Goal: Task Accomplishment & Management: Use online tool/utility

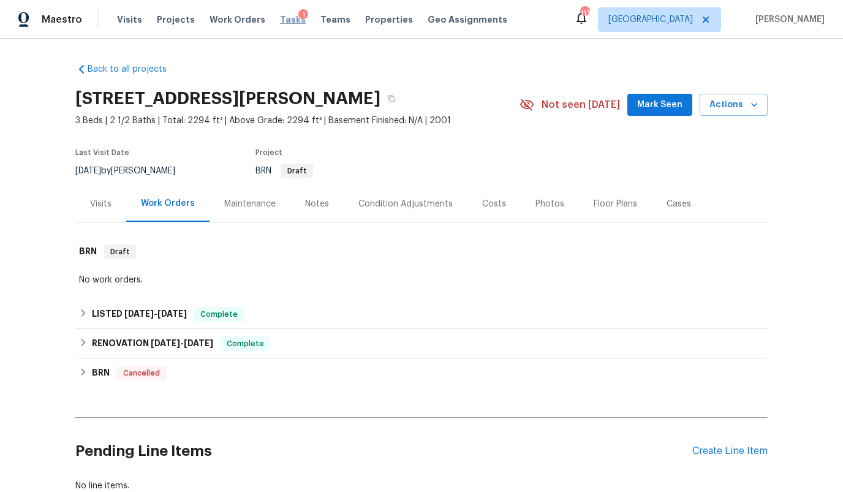
click at [280, 21] on span "Tasks" at bounding box center [293, 19] width 26 height 9
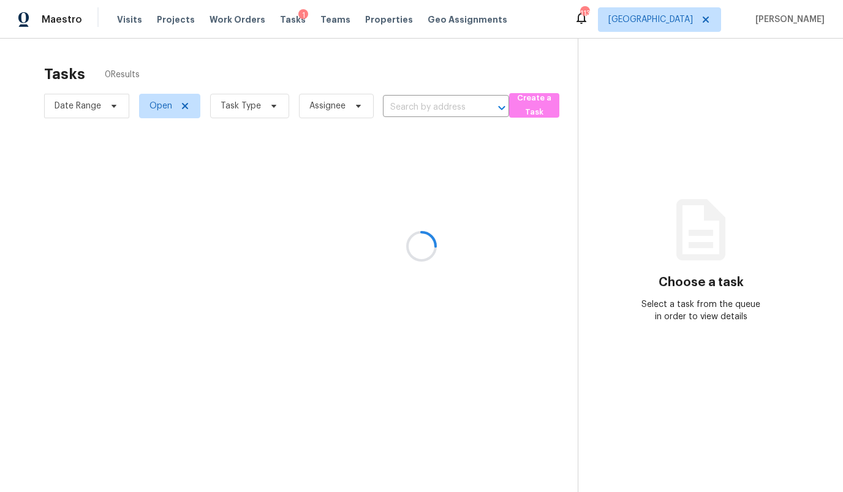
click at [679, 21] on div at bounding box center [421, 246] width 843 height 492
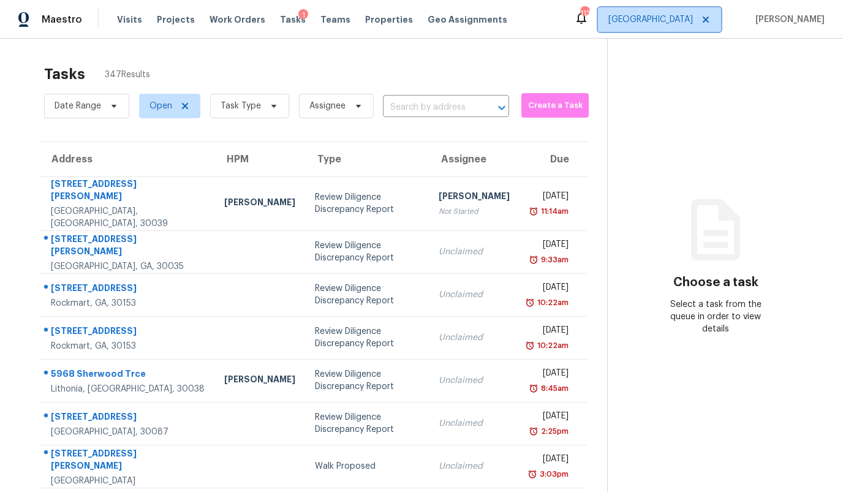
click at [693, 25] on span "[GEOGRAPHIC_DATA]" at bounding box center [651, 19] width 85 height 12
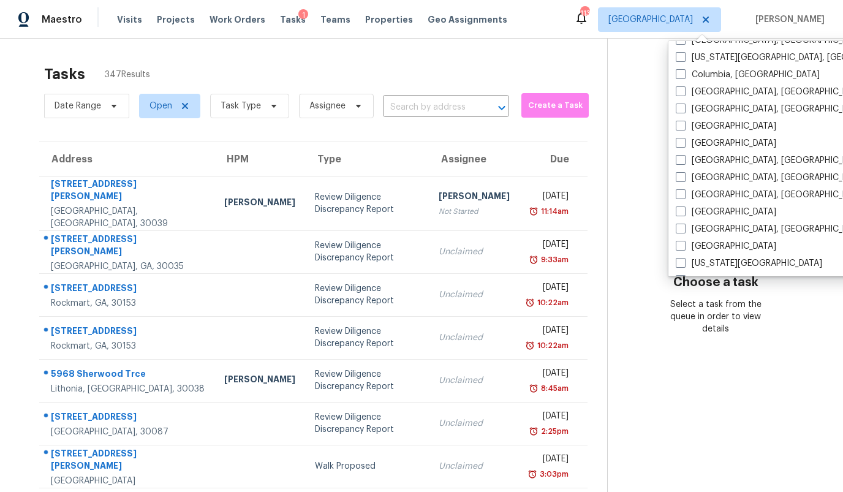
scroll to position [635, 0]
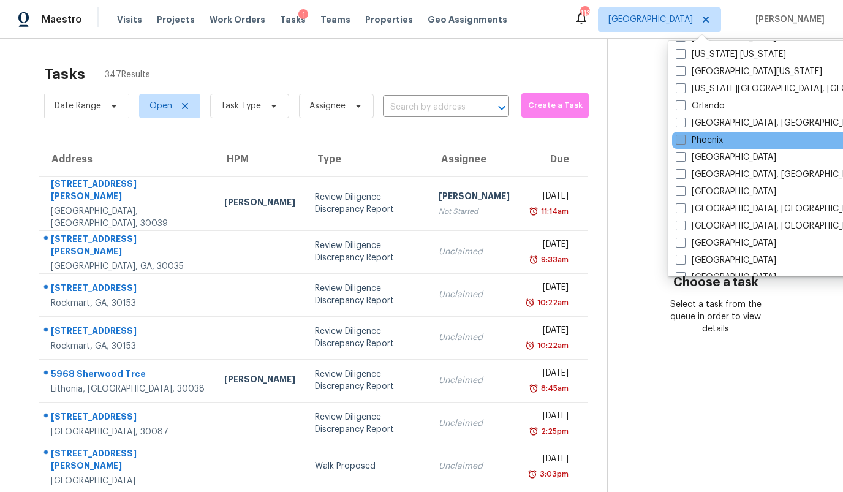
click at [704, 141] on label "Phoenix" at bounding box center [699, 140] width 47 height 12
click at [684, 141] on input "Phoenix" at bounding box center [680, 138] width 8 height 8
checkbox input "true"
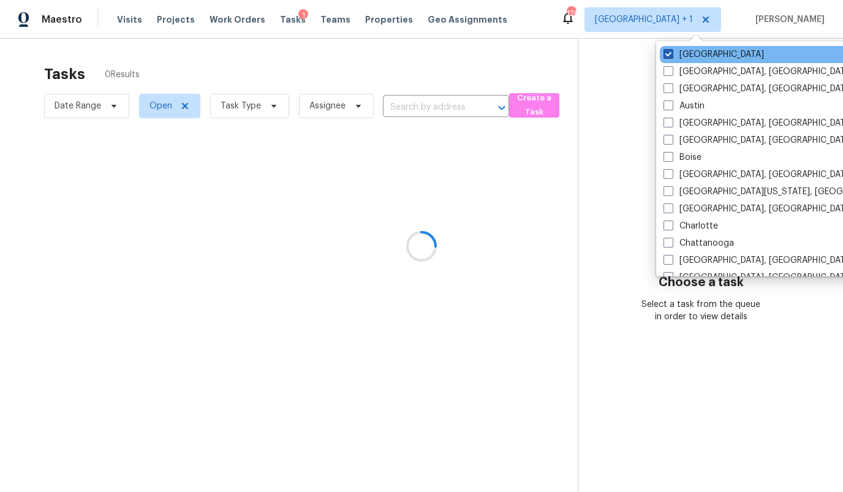
click at [689, 55] on label "[GEOGRAPHIC_DATA]" at bounding box center [714, 54] width 101 height 12
click at [672, 55] on input "[GEOGRAPHIC_DATA]" at bounding box center [668, 52] width 8 height 8
checkbox input "false"
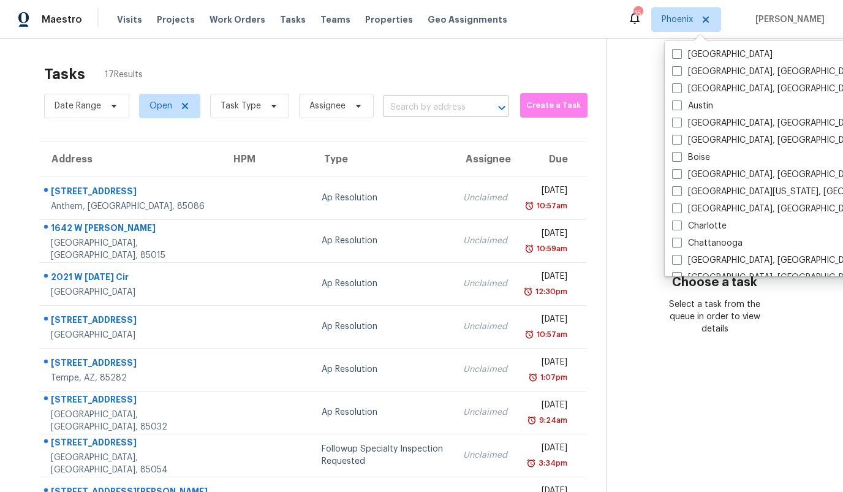
click at [439, 108] on input "text" at bounding box center [429, 107] width 92 height 19
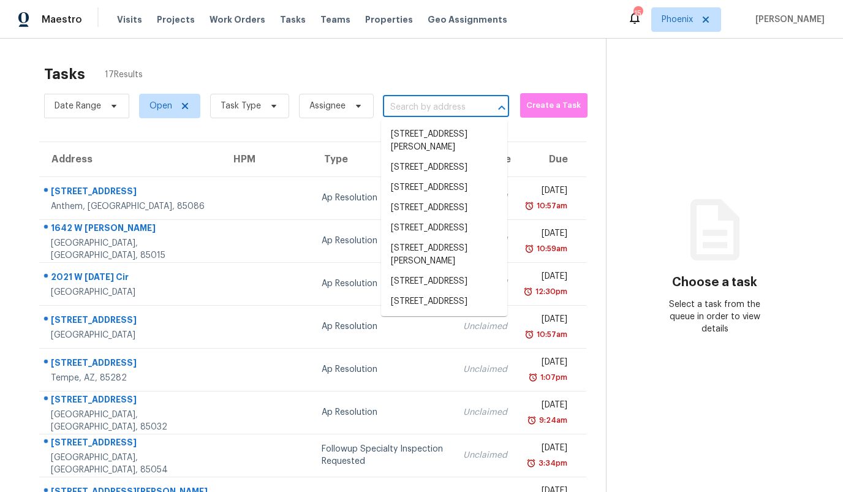
paste input "20104 W Val Vista Blvd, Casa Grande, AZ 85122"
type input "20104 W Val Vista Blvd, Casa Grande, AZ 85122"
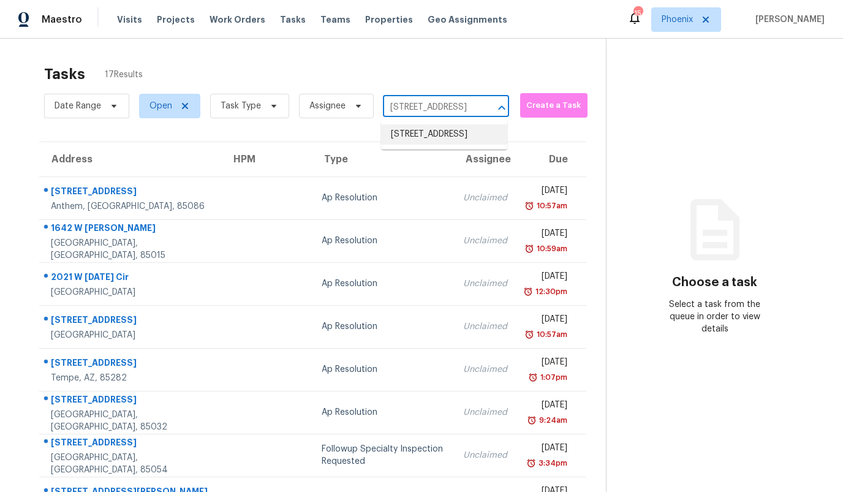
click at [427, 135] on li "20104 W Val Vista Blvd, Casa Grande, AZ 85122" at bounding box center [444, 134] width 126 height 20
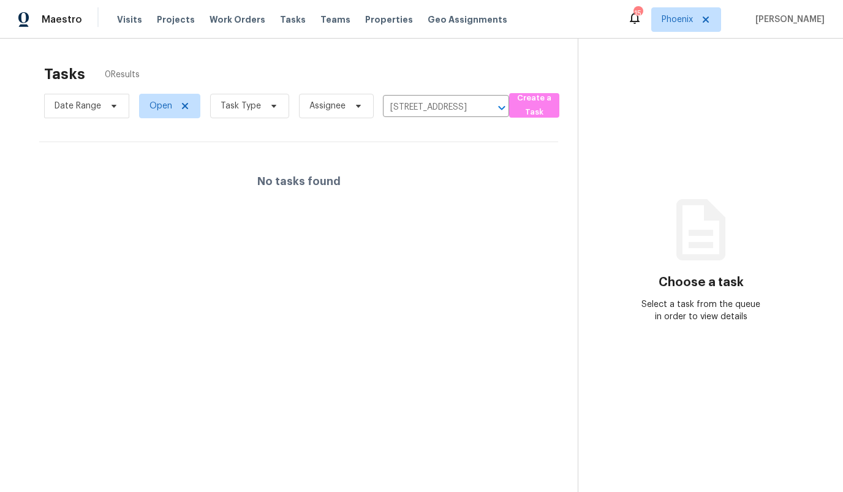
click at [492, 58] on div "Tasks 0 Results" at bounding box center [311, 74] width 534 height 32
click at [545, 108] on span "Create a Task" at bounding box center [534, 105] width 38 height 28
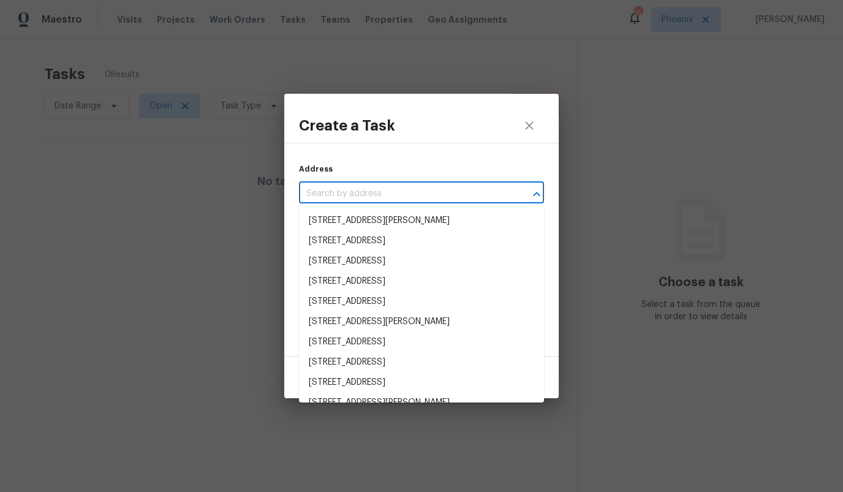
click at [331, 200] on input "text" at bounding box center [404, 193] width 211 height 19
paste input "20104 W Val Vista Blvd, Casa Grande, AZ 85122"
type input "20104 W Val Vista Blvd, Casa Grande, AZ 85122"
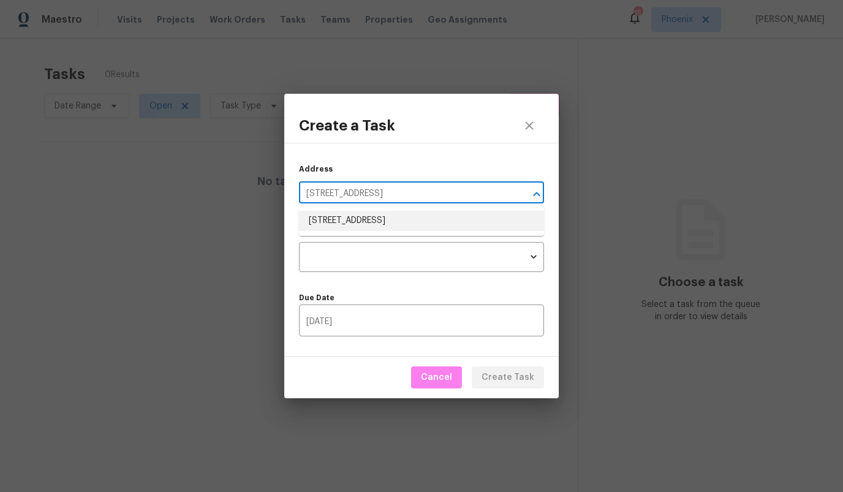
click at [350, 216] on li "20104 W Val Vista Blvd, Casa Grande, AZ 85122" at bounding box center [421, 221] width 245 height 20
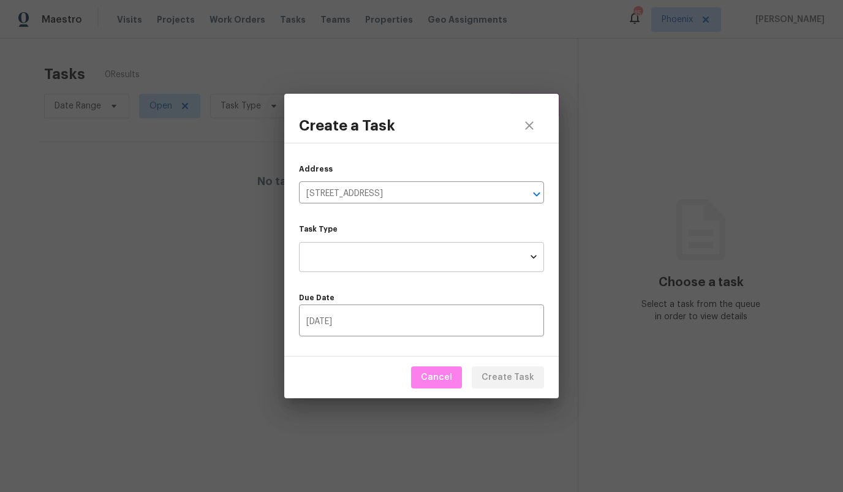
click at [357, 252] on body "Maestro Visits Projects Work Orders Tasks Teams Properties Geo Assignments 15 P…" at bounding box center [421, 246] width 843 height 492
click at [389, 257] on li "Condition Scoping - Full" at bounding box center [421, 257] width 245 height 20
type input "virtual_full_assessment"
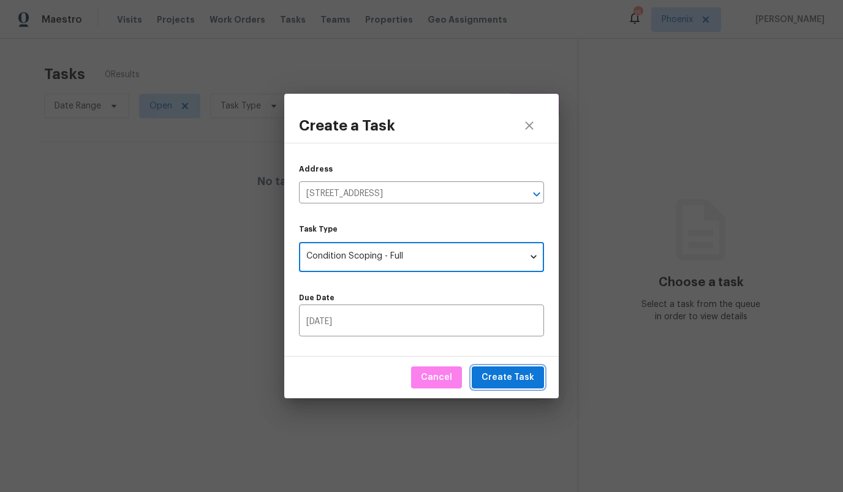
click at [526, 378] on span "Create Task" at bounding box center [508, 377] width 53 height 15
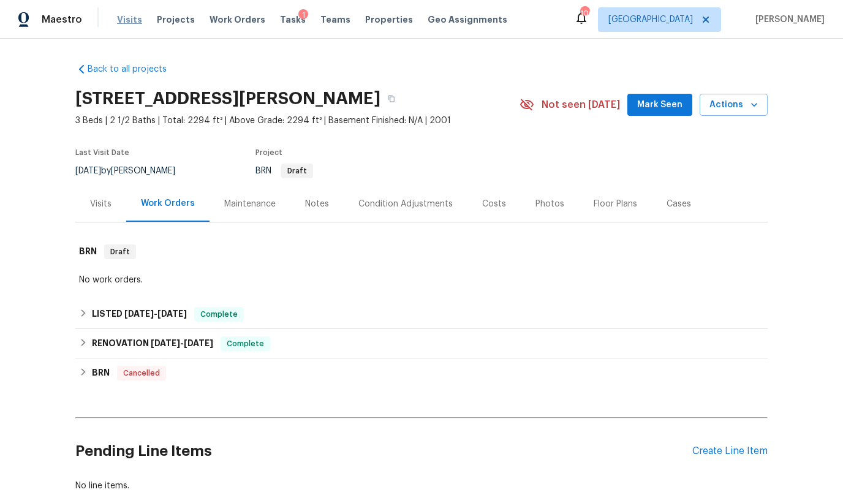
click at [127, 18] on span "Visits" at bounding box center [129, 19] width 25 height 12
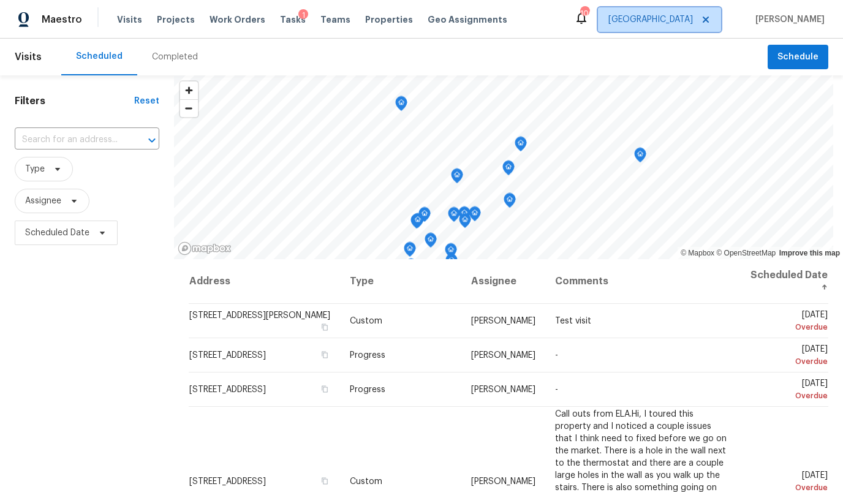
click at [693, 23] on span "[GEOGRAPHIC_DATA]" at bounding box center [651, 19] width 85 height 12
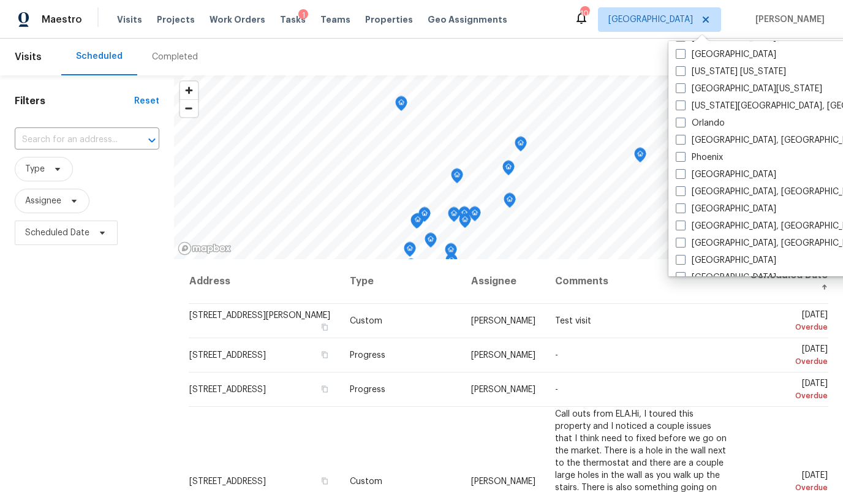
scroll to position [586, 0]
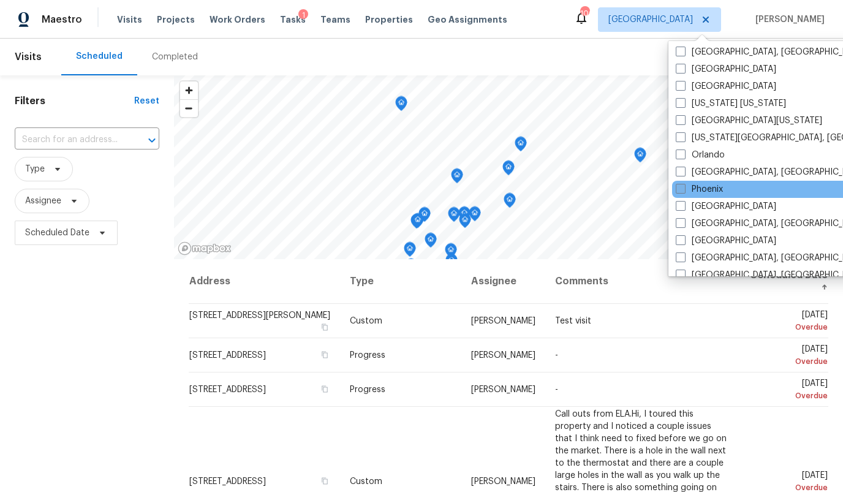
click at [687, 192] on label "Phoenix" at bounding box center [699, 189] width 47 height 12
click at [684, 191] on input "Phoenix" at bounding box center [680, 187] width 8 height 8
checkbox input "true"
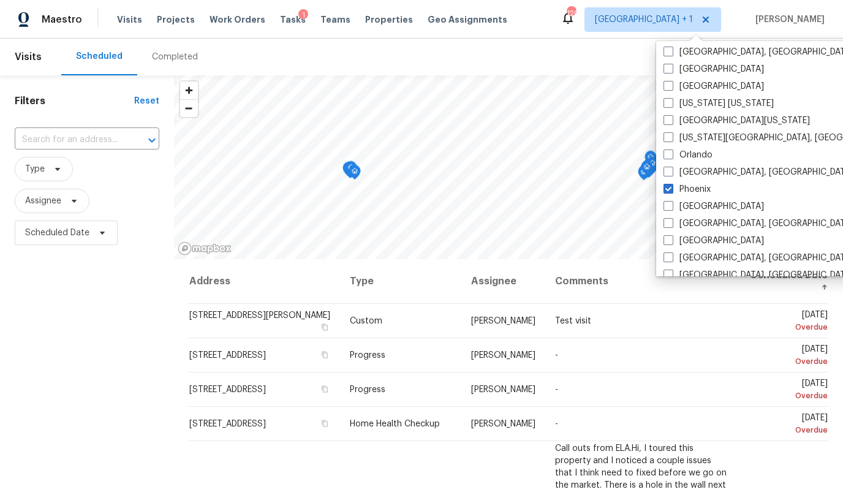
click at [178, 63] on div "Completed" at bounding box center [174, 57] width 75 height 37
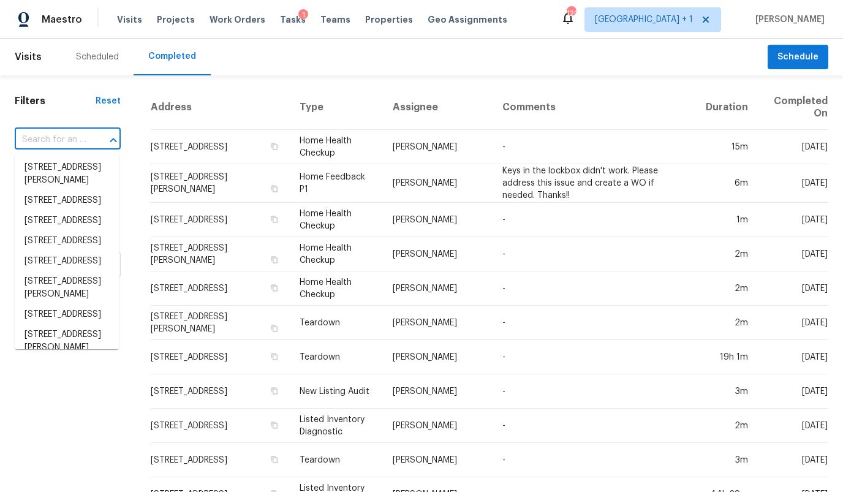
click at [53, 139] on input "text" at bounding box center [51, 140] width 72 height 19
paste input "[STREET_ADDRESS]"
type input "[STREET_ADDRESS]"
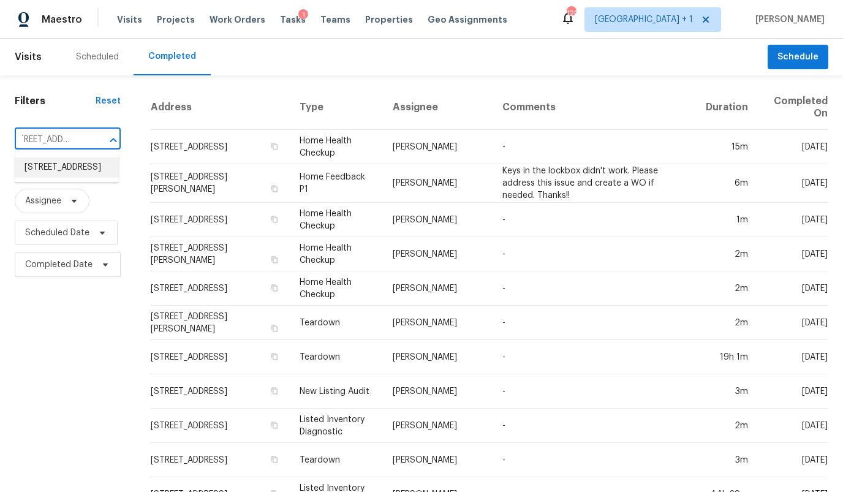
click at [53, 168] on li "[STREET_ADDRESS]" at bounding box center [67, 168] width 104 height 20
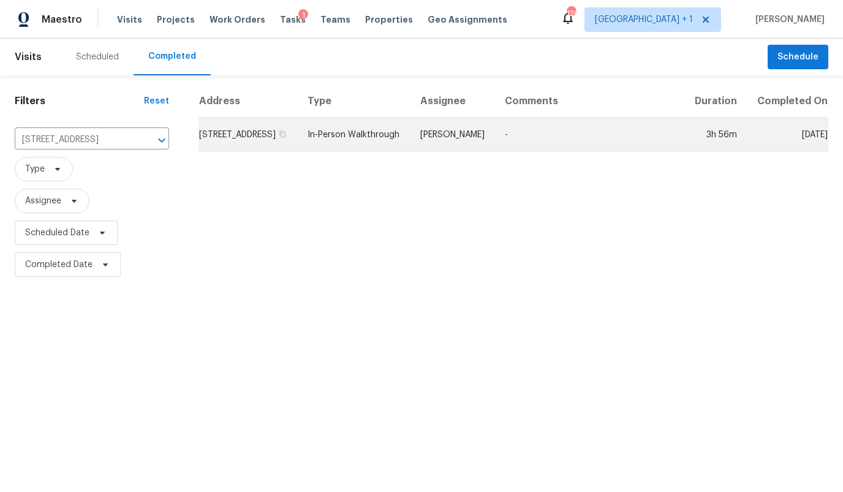
click at [253, 146] on td "[STREET_ADDRESS]" at bounding box center [248, 135] width 99 height 34
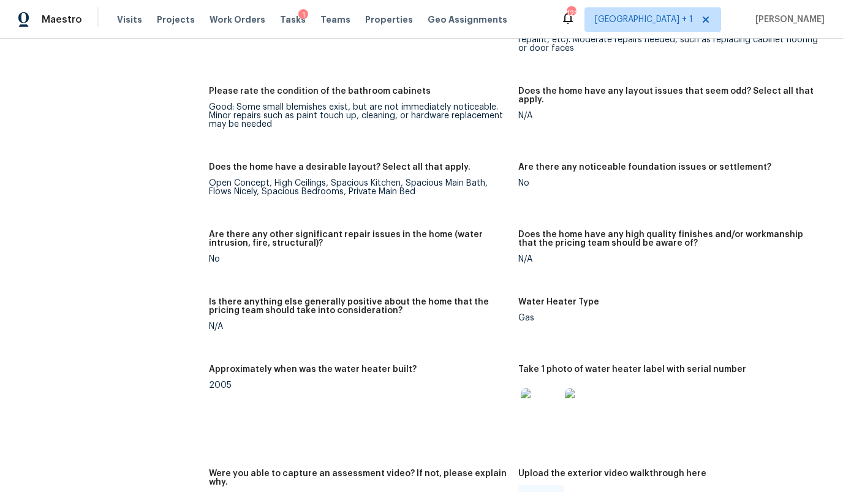
scroll to position [1817, 0]
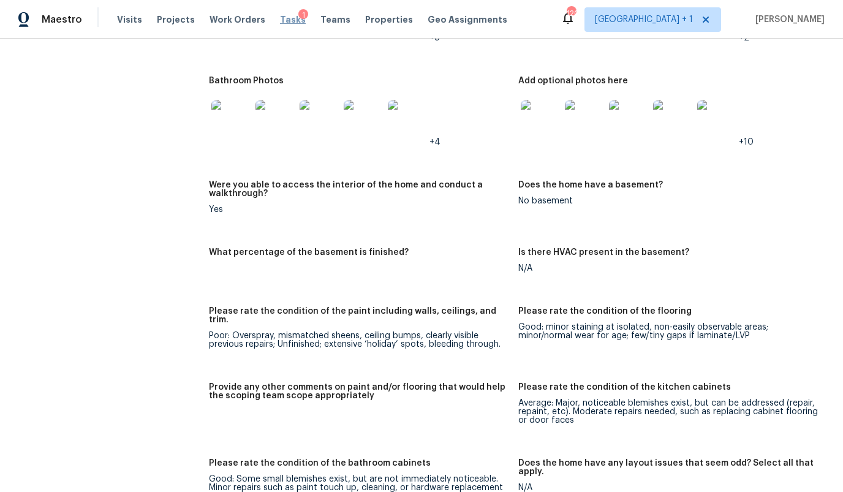
click at [283, 18] on span "Tasks" at bounding box center [293, 19] width 26 height 9
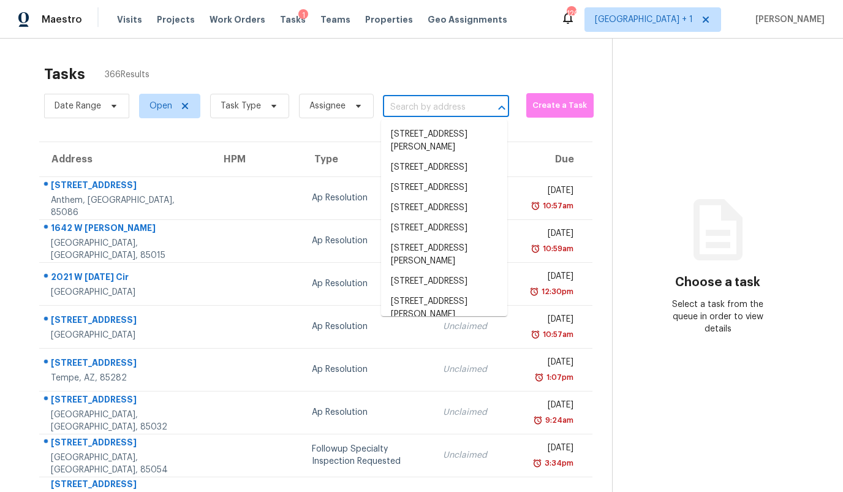
click at [414, 110] on input "text" at bounding box center [429, 107] width 92 height 19
paste input "[STREET_ADDRESS]"
type input "[STREET_ADDRESS]"
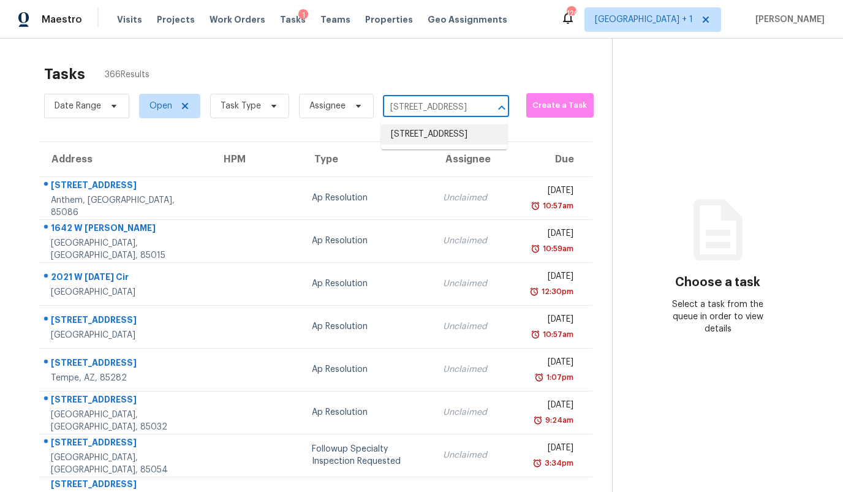
click at [415, 135] on li "[STREET_ADDRESS]" at bounding box center [444, 134] width 126 height 20
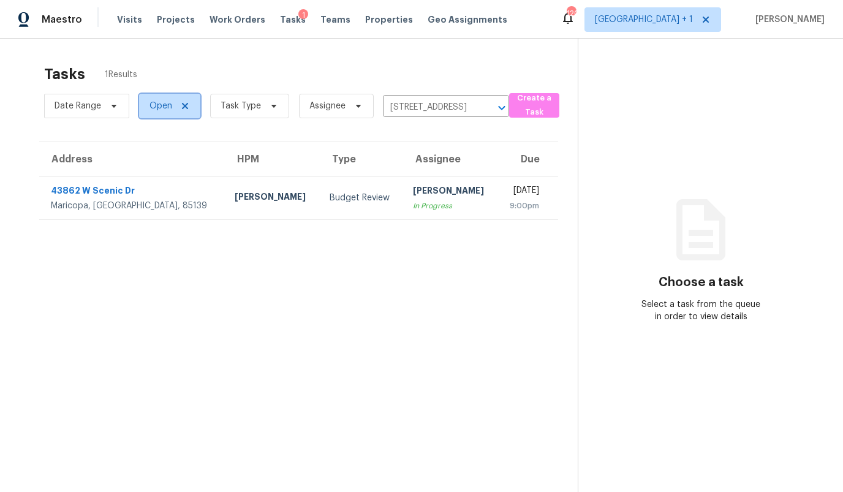
click at [160, 108] on span "Open" at bounding box center [161, 106] width 23 height 12
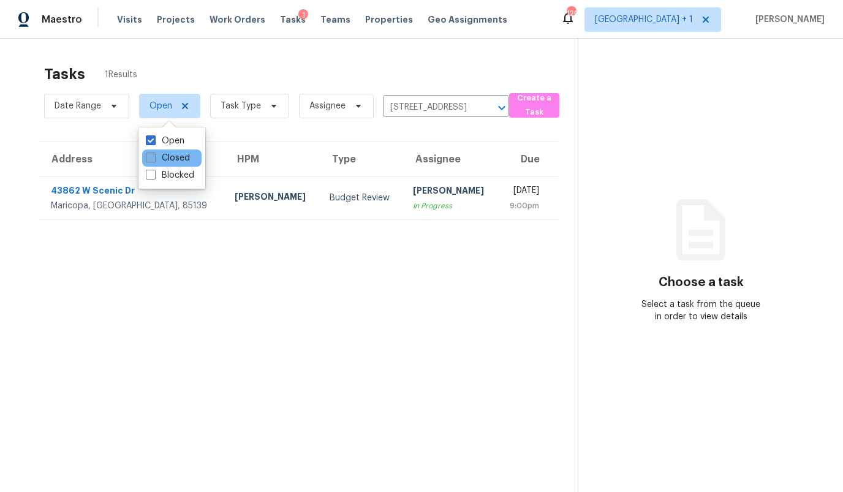
click at [162, 154] on label "Closed" at bounding box center [168, 158] width 44 height 12
click at [154, 154] on input "Closed" at bounding box center [150, 156] width 8 height 8
checkbox input "true"
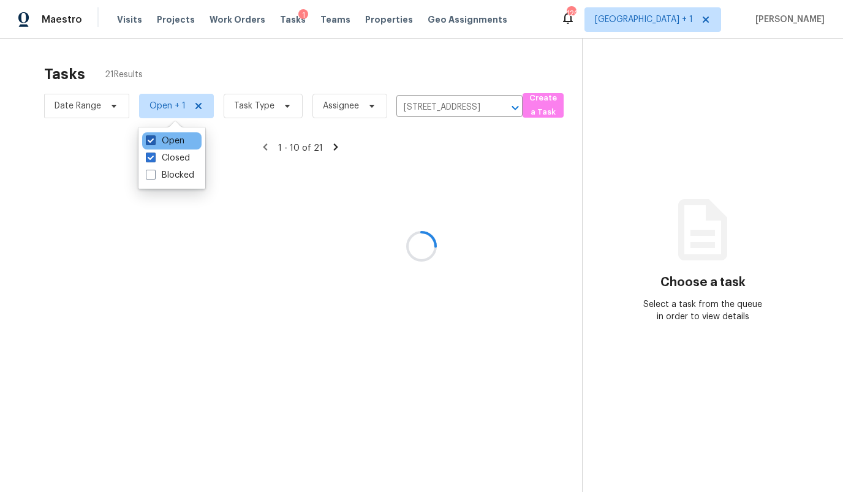
click at [163, 140] on label "Open" at bounding box center [165, 141] width 39 height 12
click at [154, 140] on input "Open" at bounding box center [150, 139] width 8 height 8
checkbox input "false"
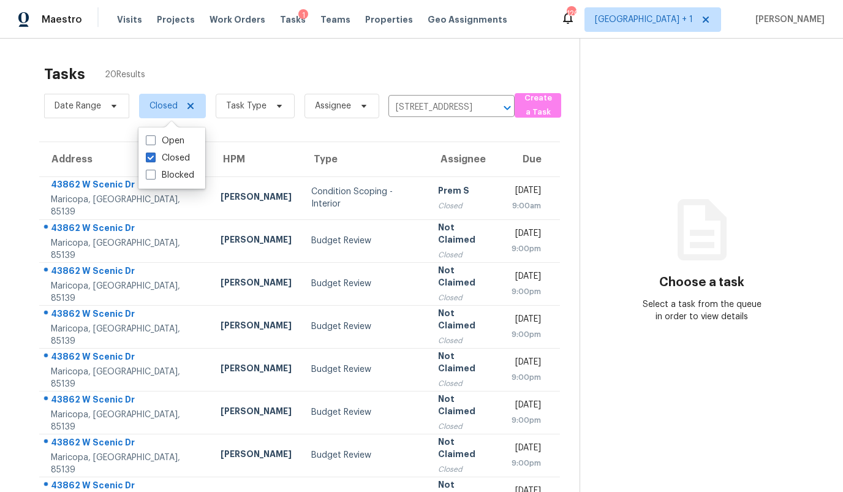
click at [25, 210] on div "Address HPM Type Assignee Due [GEOGRAPHIC_DATA][PERSON_NAME] [PERSON_NAME] Cond…" at bounding box center [300, 374] width 560 height 465
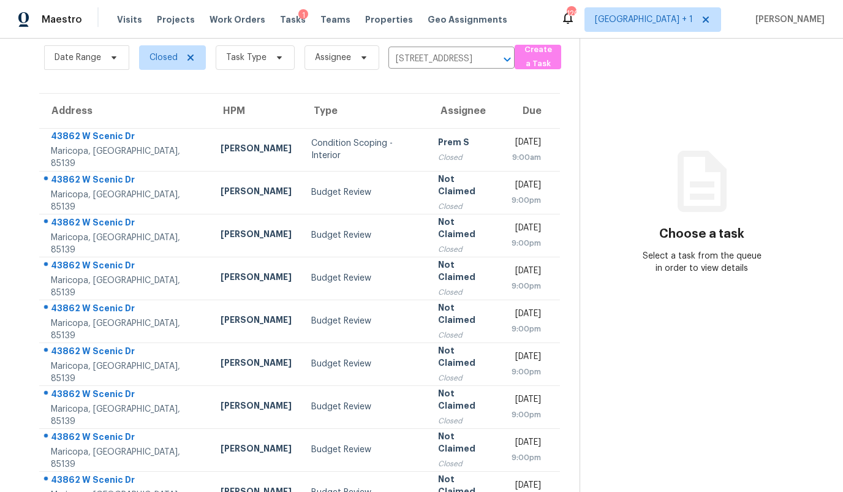
scroll to position [40, 0]
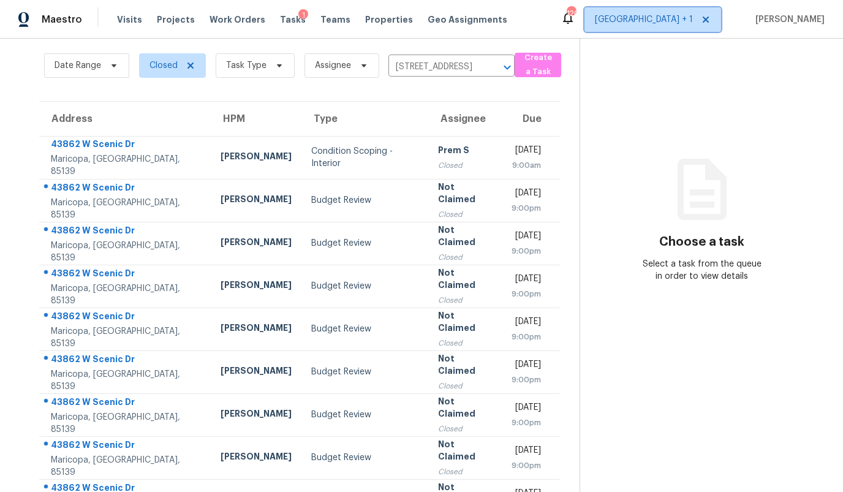
click at [685, 16] on span "[GEOGRAPHIC_DATA] + 1" at bounding box center [644, 19] width 98 height 12
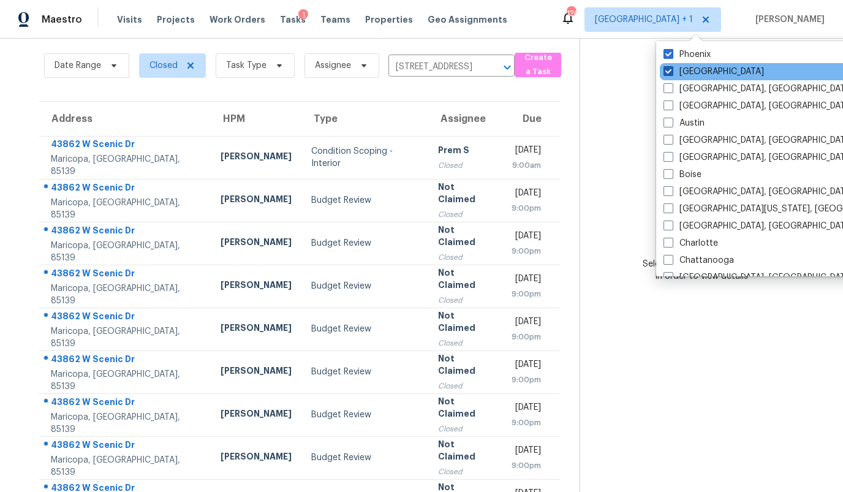
click at [666, 75] on span at bounding box center [669, 71] width 10 height 10
click at [666, 74] on input "[GEOGRAPHIC_DATA]" at bounding box center [668, 70] width 8 height 8
checkbox input "false"
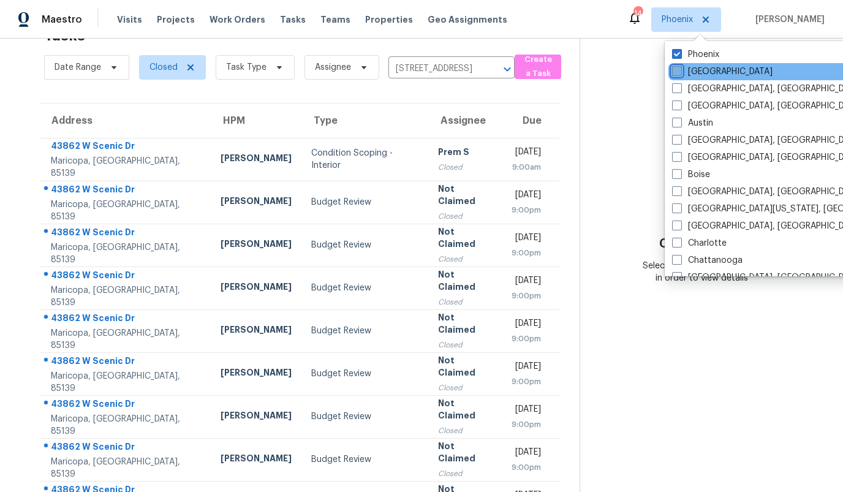
scroll to position [40, 0]
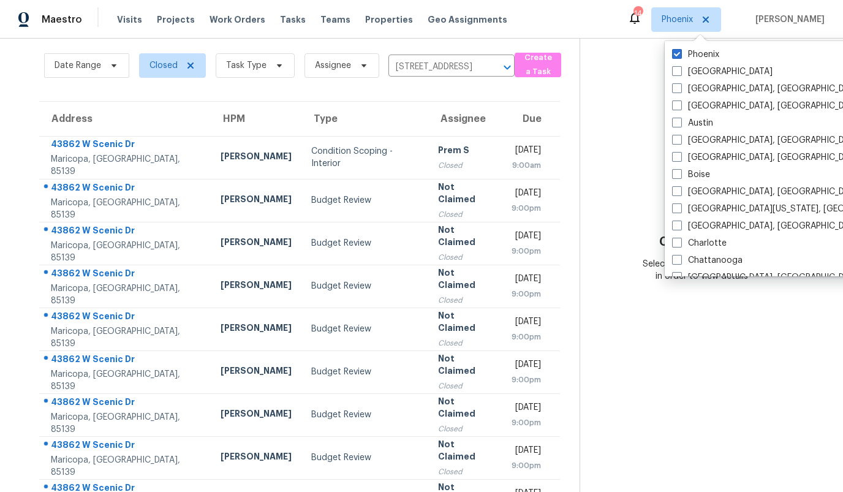
click at [571, 155] on div "Address HPM Type Assignee Due [GEOGRAPHIC_DATA][PERSON_NAME] [PERSON_NAME] Cond…" at bounding box center [300, 333] width 560 height 465
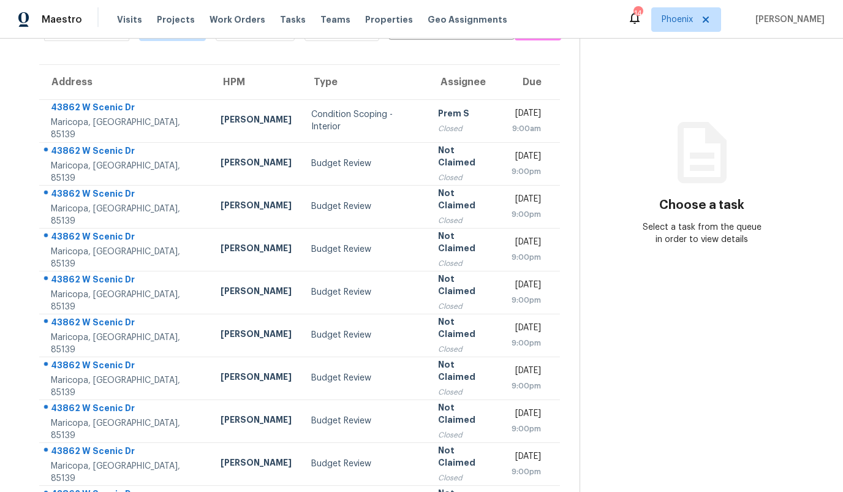
scroll to position [146, 0]
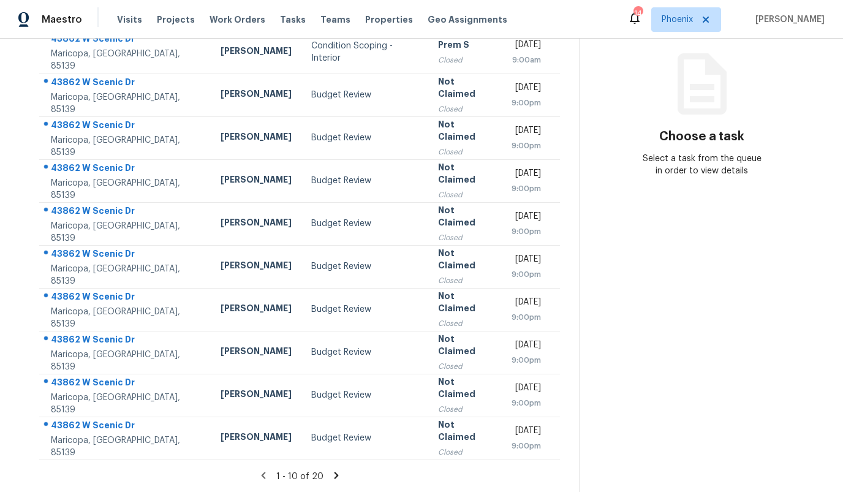
click at [336, 481] on div "1 - 10 of 20" at bounding box center [300, 476] width 560 height 13
click at [327, 480] on div "1 - 10 of 20" at bounding box center [300, 476] width 560 height 13
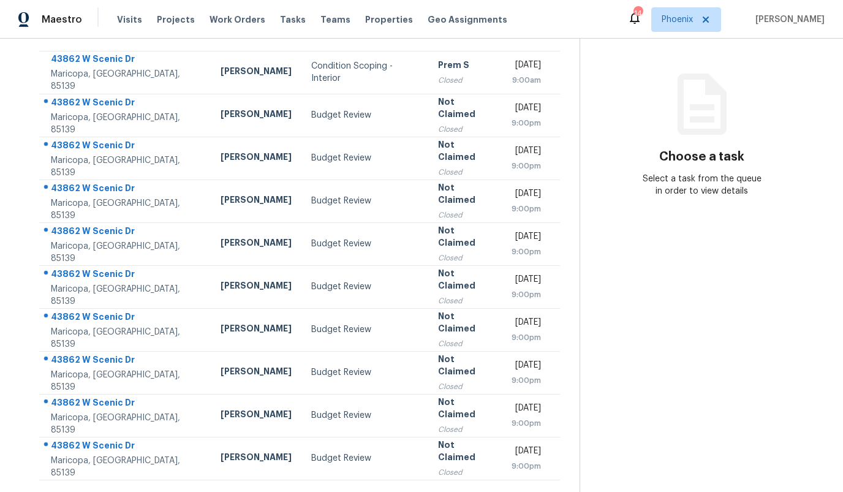
scroll to position [124, 0]
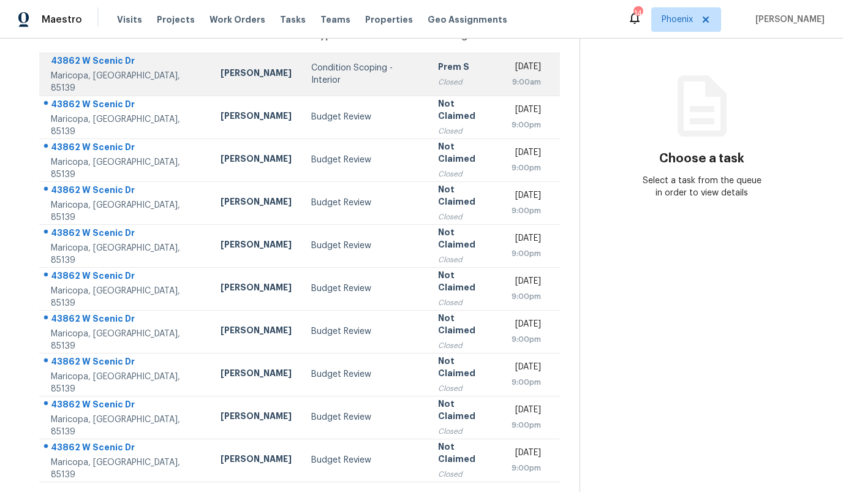
click at [311, 83] on div "Condition Scoping - Interior" at bounding box center [364, 74] width 107 height 25
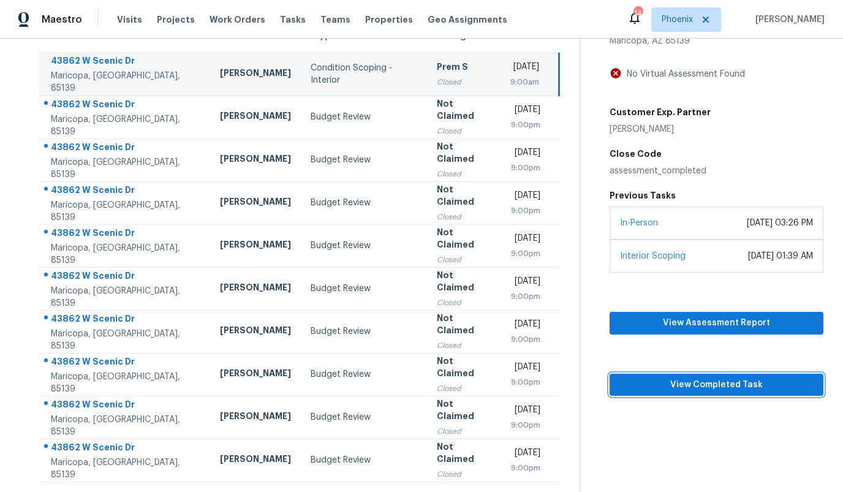
click at [681, 384] on span "View Completed Task" at bounding box center [717, 385] width 194 height 15
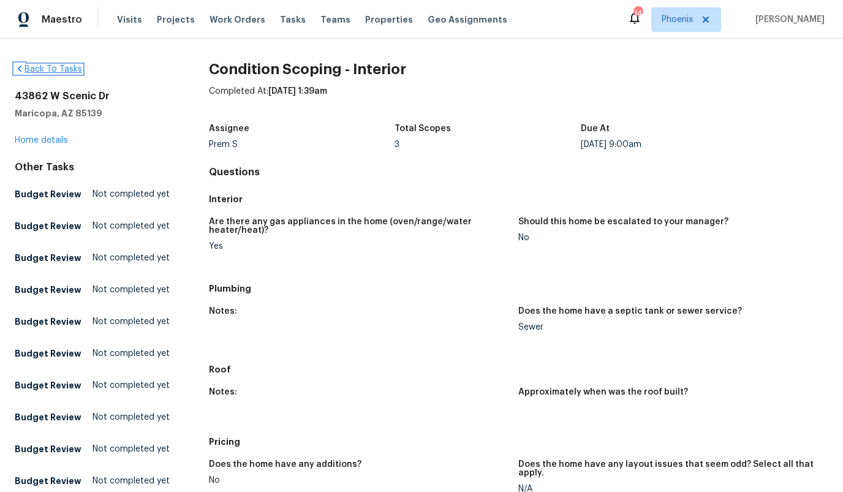
click at [61, 65] on link "Back To Tasks" at bounding box center [48, 69] width 67 height 9
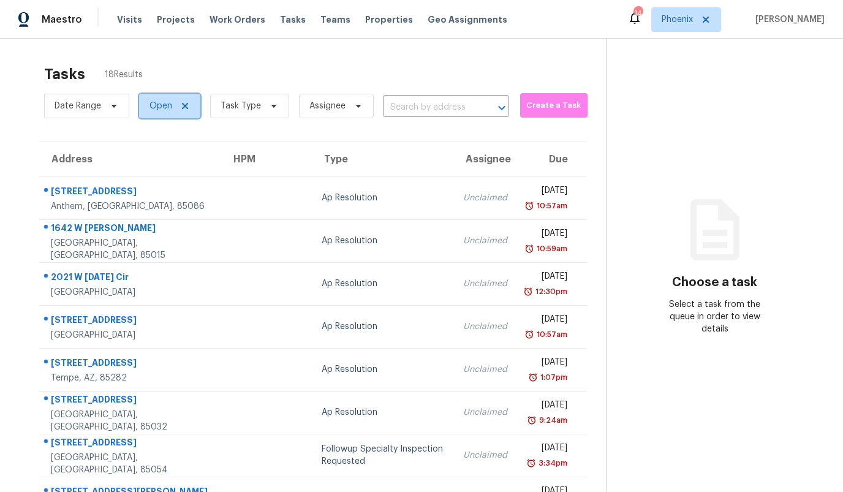
click at [173, 107] on span "Open" at bounding box center [169, 106] width 61 height 25
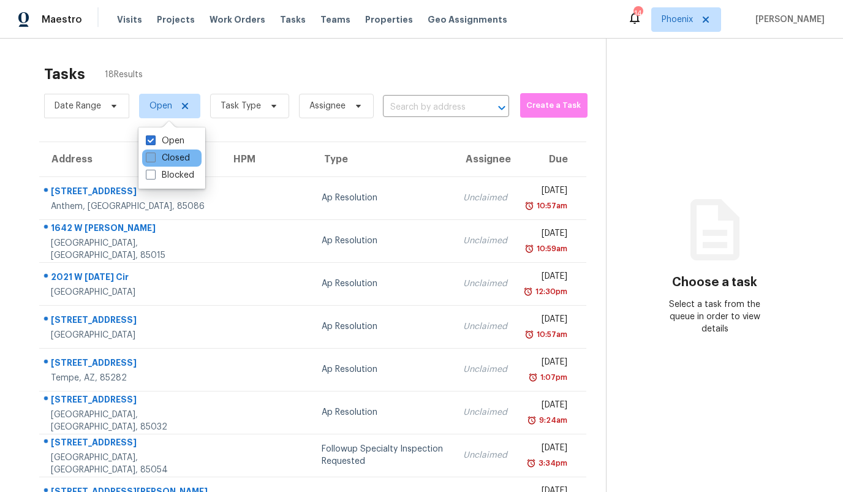
click at [164, 154] on label "Closed" at bounding box center [168, 158] width 44 height 12
click at [154, 154] on input "Closed" at bounding box center [150, 156] width 8 height 8
checkbox input "true"
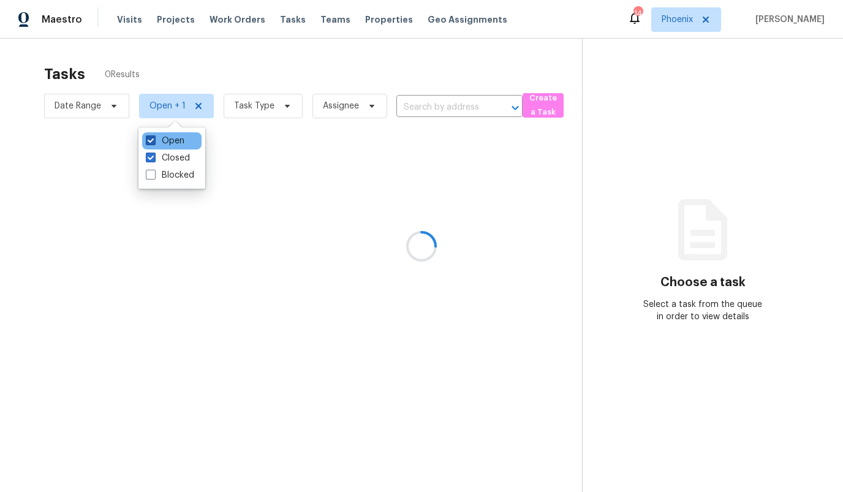
click at [164, 140] on label "Open" at bounding box center [165, 141] width 39 height 12
click at [154, 140] on input "Open" at bounding box center [150, 139] width 8 height 8
checkbox input "false"
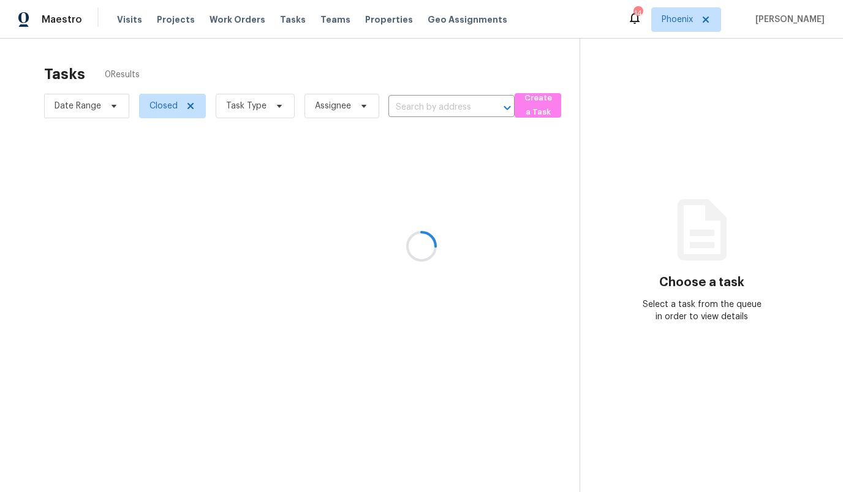
click at [436, 107] on div at bounding box center [421, 246] width 843 height 492
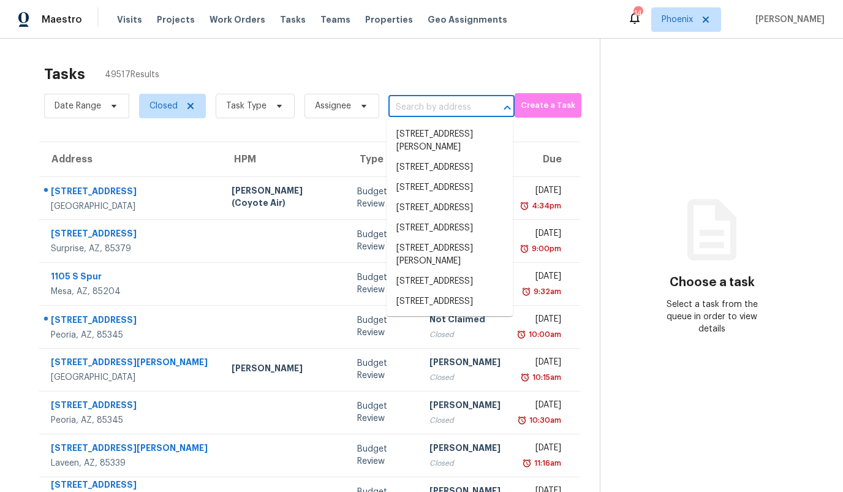
click at [432, 107] on input "text" at bounding box center [435, 107] width 92 height 19
paste input "[STREET_ADDRESS]"
type input "[STREET_ADDRESS]"
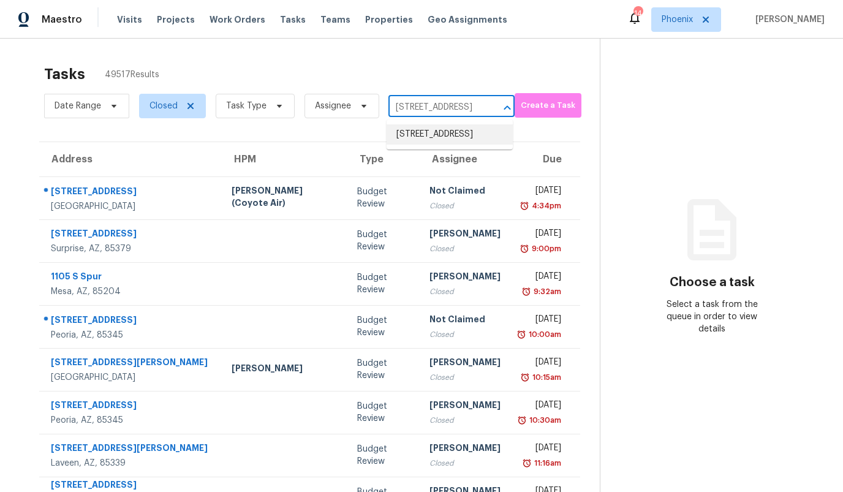
click at [434, 145] on li "[STREET_ADDRESS]" at bounding box center [450, 134] width 126 height 20
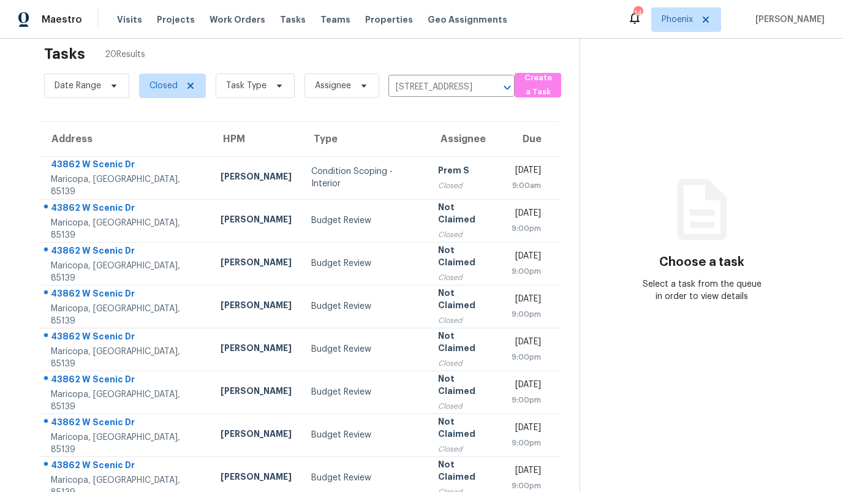
scroll to position [21, 0]
